Goal: Task Accomplishment & Management: Manage account settings

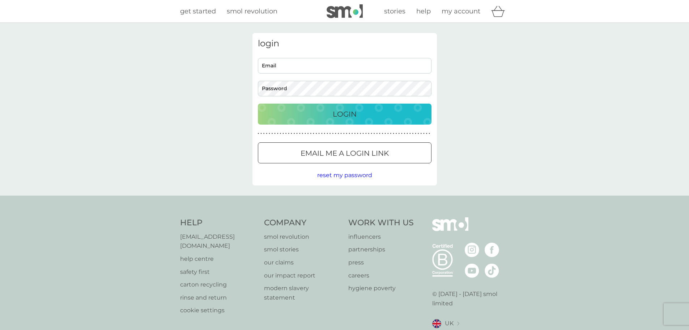
click at [304, 68] on input "Email" at bounding box center [345, 66] width 174 height 16
type input "sampagett1@gmail.com"
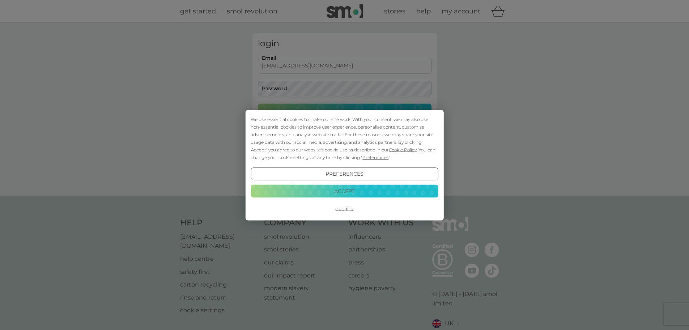
click at [347, 185] on button "Accept" at bounding box center [344, 191] width 187 height 13
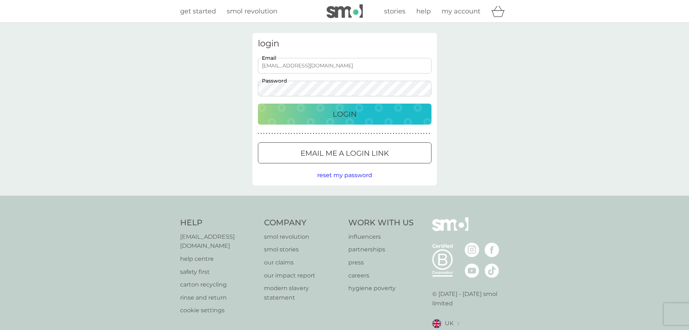
click at [258, 103] on button "Login" at bounding box center [345, 113] width 174 height 21
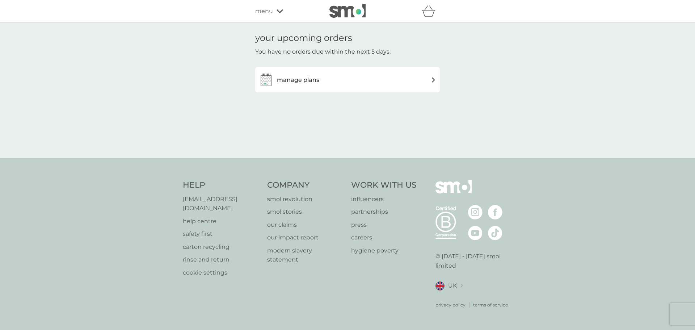
click at [381, 76] on div "manage plans" at bounding box center [347, 79] width 177 height 14
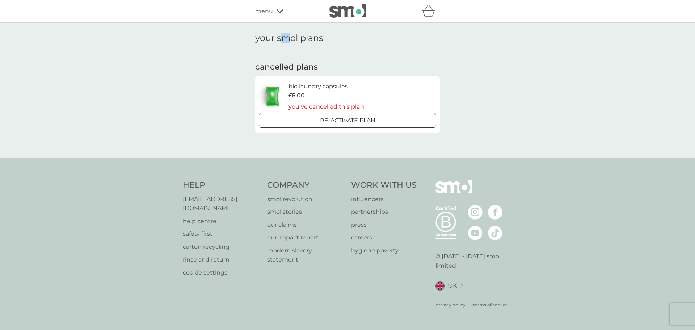
click at [285, 38] on h1 "your smol plans" at bounding box center [347, 38] width 185 height 10
click at [280, 11] on icon at bounding box center [279, 11] width 7 height 4
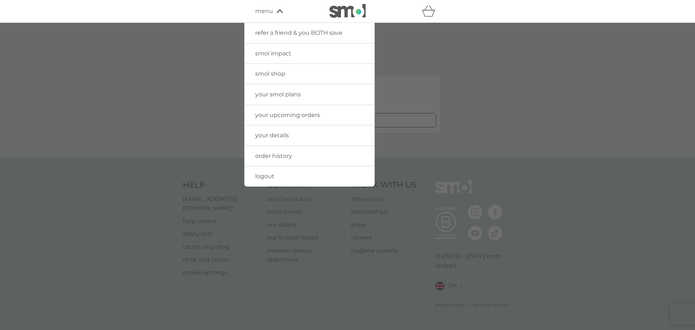
click at [266, 173] on span "logout" at bounding box center [264, 176] width 19 height 7
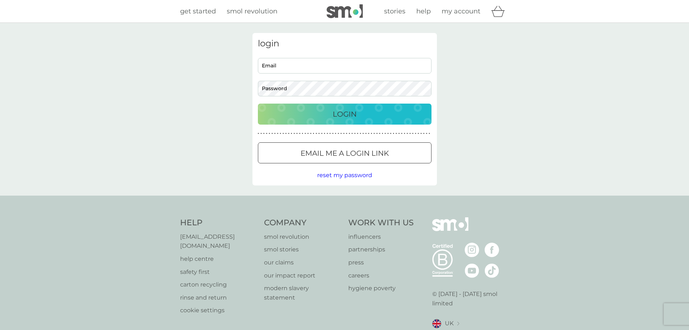
click at [325, 60] on div "login Email Password Login ● ● ● ● ● ● ● ● ● ● ● ● ● ● ● ● ● ● ● ● ● ● ● ● ● ● …" at bounding box center [345, 109] width 185 height 152
click at [331, 68] on input "Email" at bounding box center [345, 66] width 174 height 16
type input "[PERSON_NAME][EMAIL_ADDRESS][DOMAIN_NAME]"
click at [258, 103] on button "Login" at bounding box center [345, 113] width 174 height 21
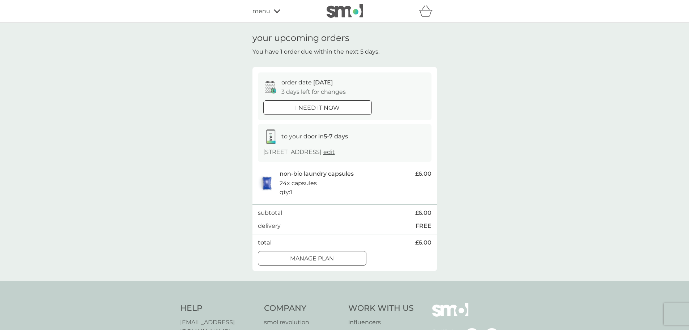
click at [298, 257] on p "Manage plan" at bounding box center [312, 258] width 44 height 9
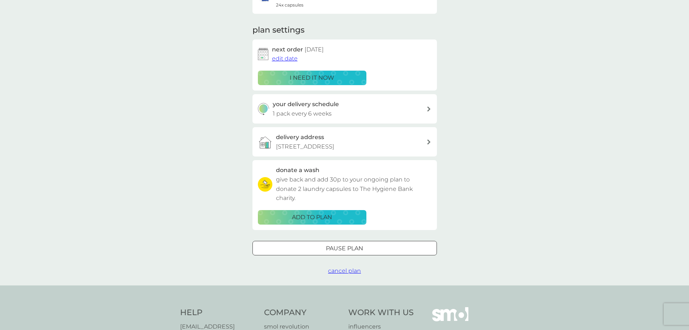
scroll to position [109, 0]
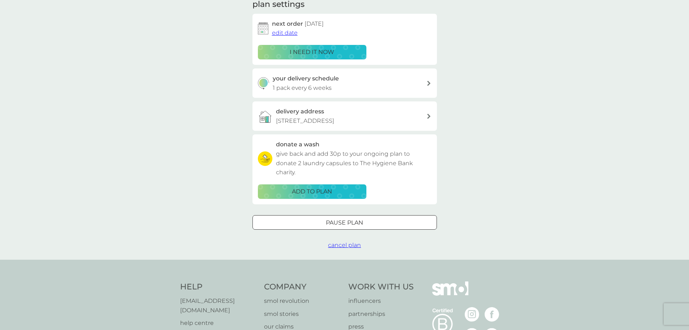
click at [342, 219] on div at bounding box center [345, 223] width 26 height 8
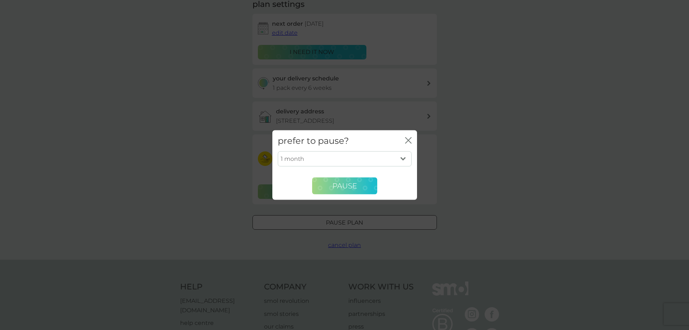
click at [348, 189] on span "Pause" at bounding box center [344, 185] width 25 height 9
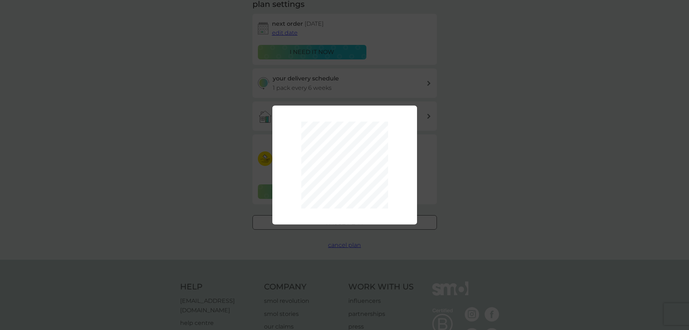
drag, startPoint x: 393, startPoint y: 176, endPoint x: 415, endPoint y: 182, distance: 22.1
click at [393, 177] on div at bounding box center [344, 165] width 145 height 98
click at [454, 180] on div "1 month 2 months 3 months 4 months 5 months 6 months Pause" at bounding box center [344, 165] width 689 height 330
click at [438, 179] on div "1 month 2 months 3 months 4 months 5 months 6 months Pause" at bounding box center [344, 165] width 689 height 330
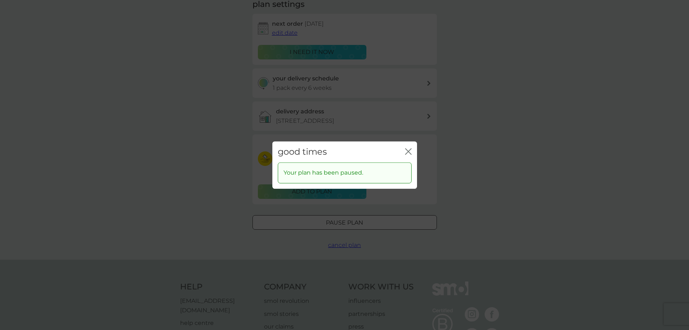
click at [352, 233] on div "good times close Your plan has been paused." at bounding box center [344, 165] width 689 height 330
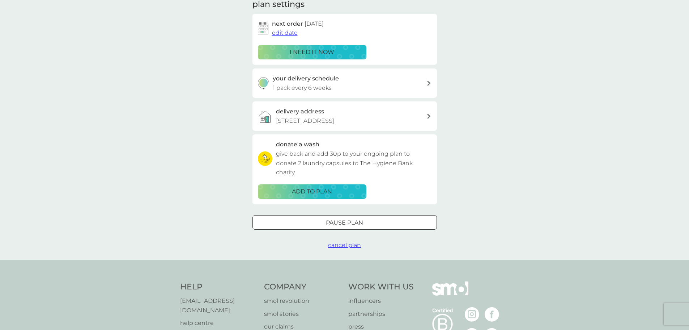
click at [349, 241] on span "cancel plan" at bounding box center [344, 244] width 33 height 7
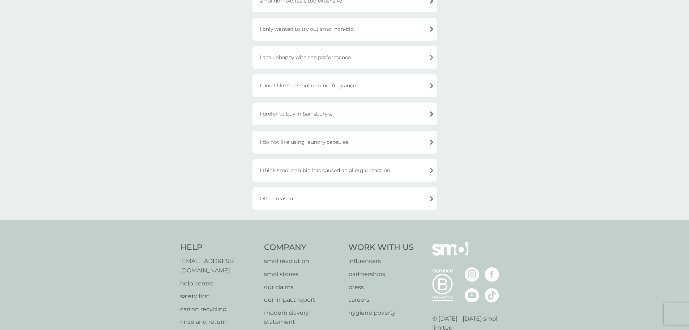
click at [307, 202] on div "Other reason." at bounding box center [345, 198] width 185 height 23
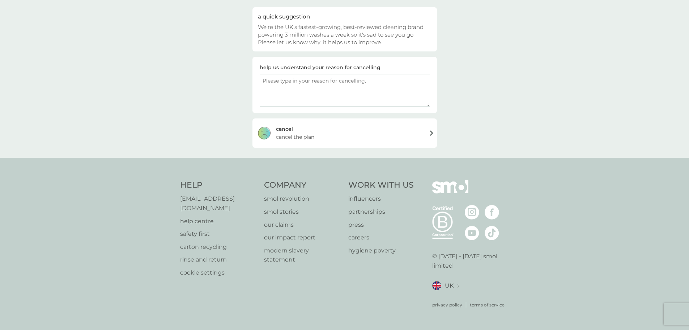
scroll to position [70, 0]
click at [315, 97] on textarea at bounding box center [345, 91] width 170 height 32
type textarea "I have plenty for now and im moving house so just cancelling then will reset it…"
click at [328, 147] on div "cancel cancel the plan" at bounding box center [345, 132] width 185 height 29
